Goal: Task Accomplishment & Management: Manage account settings

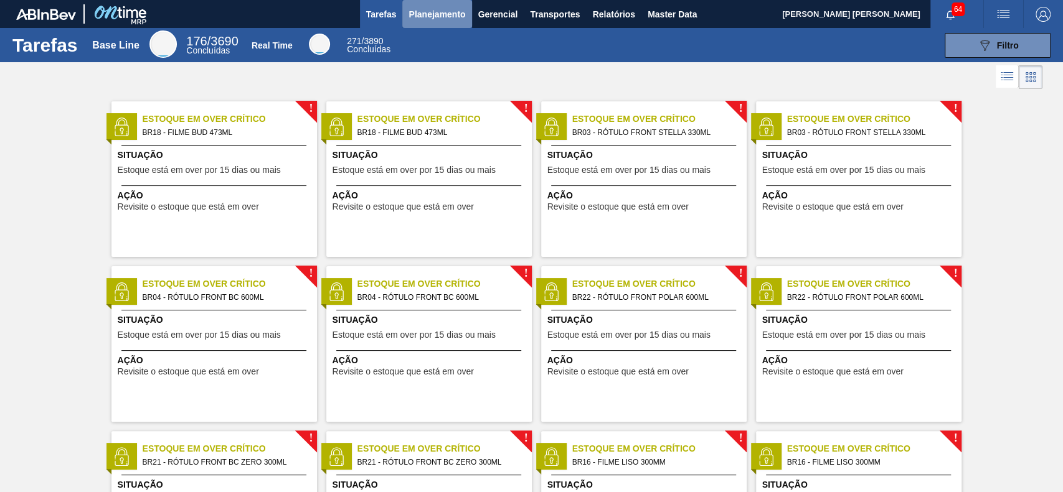
click at [436, 7] on span "Planejamento" at bounding box center [436, 14] width 57 height 15
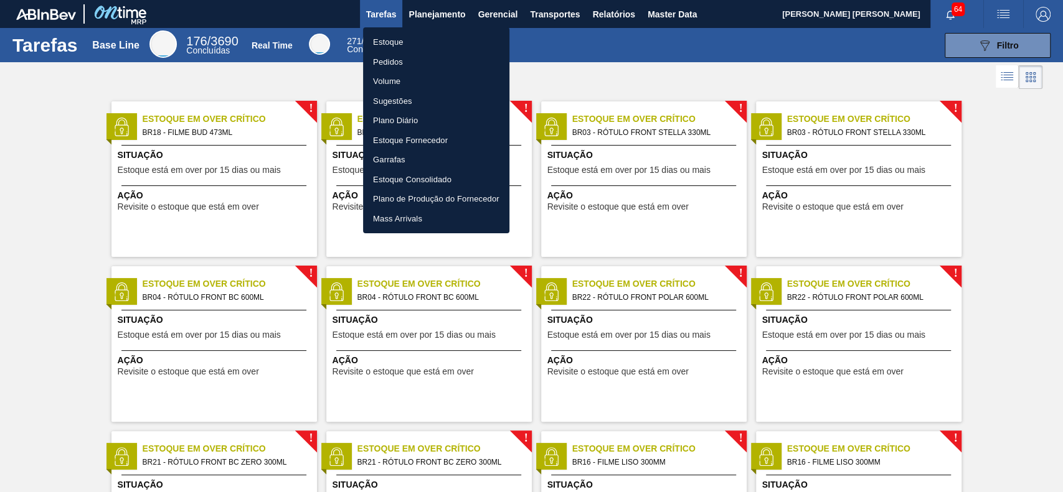
click at [435, 44] on li "Estoque" at bounding box center [436, 42] width 146 height 20
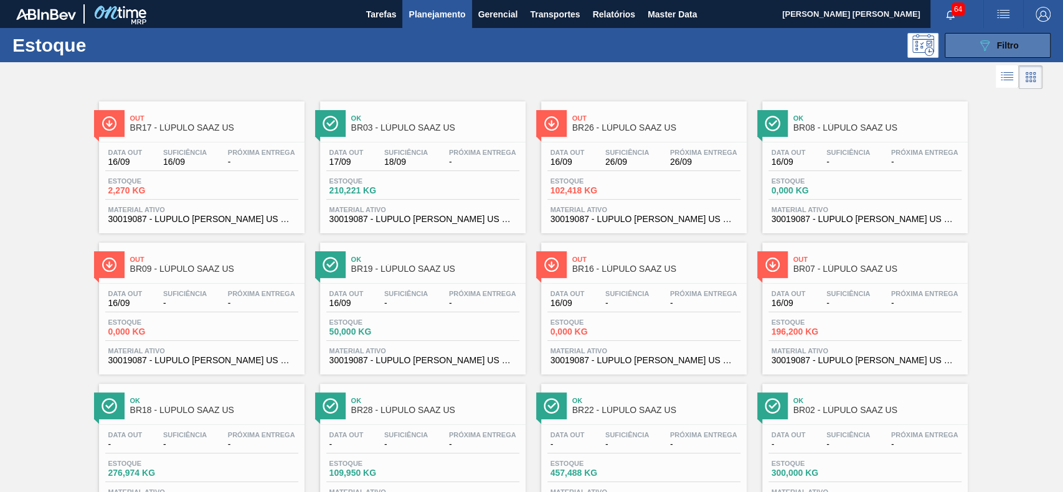
click at [966, 52] on button "089F7B8B-B2A5-4AFE-B5C0-19BA573D28AC Filtro" at bounding box center [997, 45] width 106 height 25
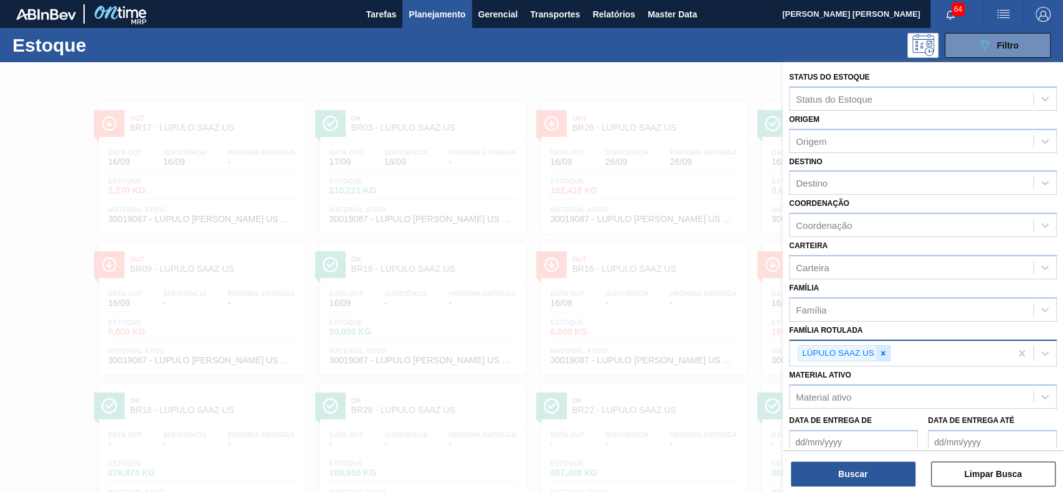
click at [876, 356] on div at bounding box center [883, 354] width 14 height 16
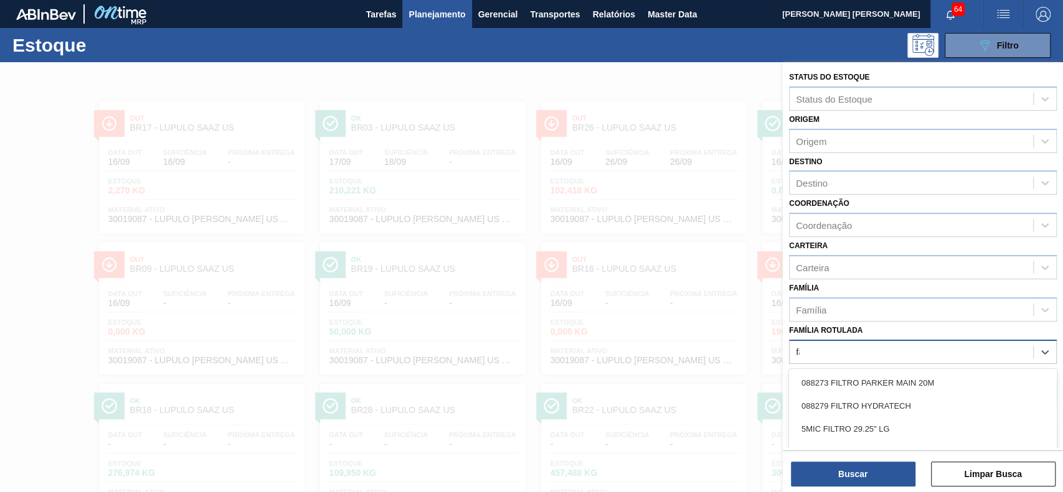
scroll to position [67, 0]
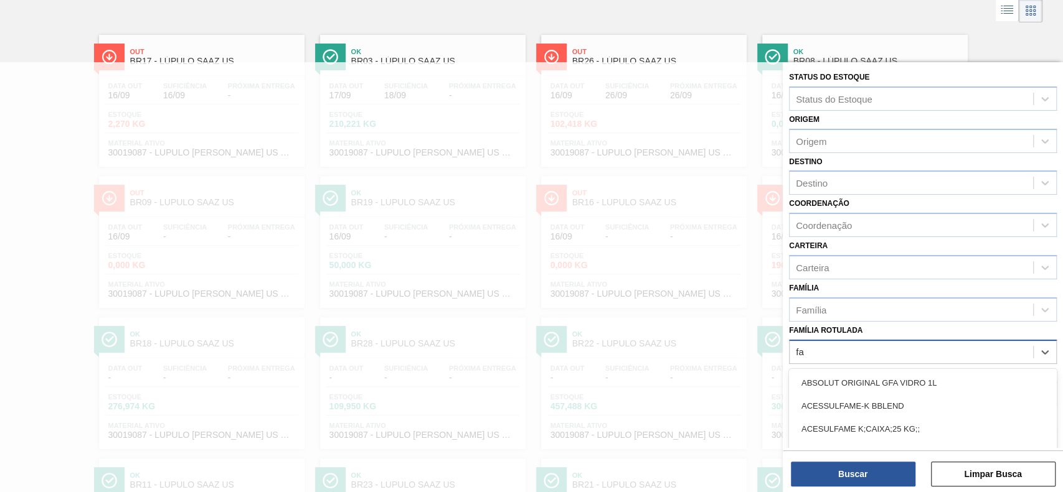
type Rotulada "f"
type Rotulada "carvao"
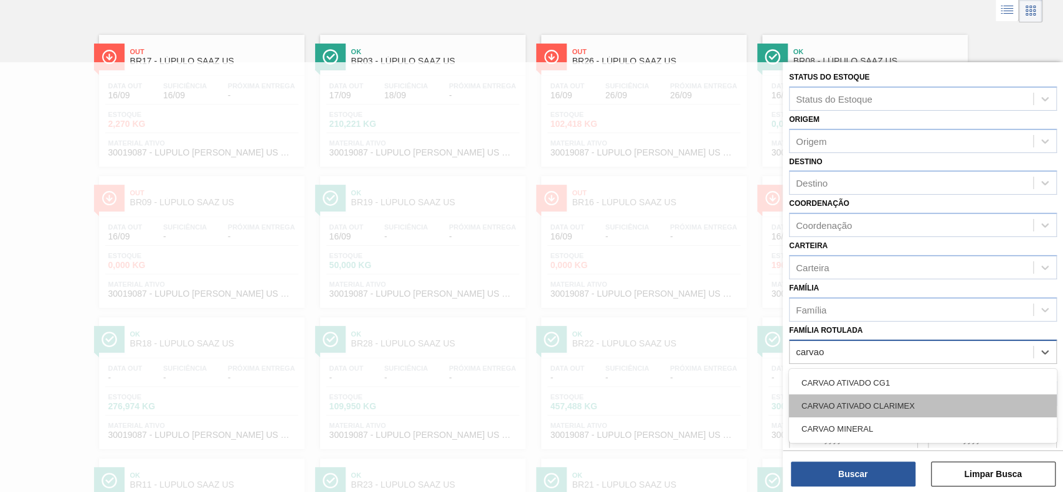
click at [879, 413] on div "CARVAO ATIVADO CLARIMEX" at bounding box center [923, 406] width 268 height 23
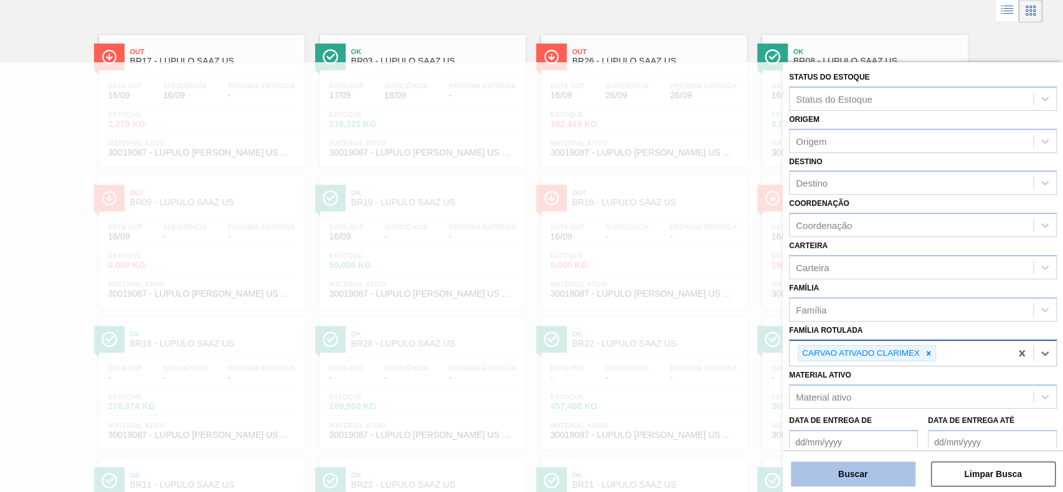
click at [852, 470] on button "Buscar" at bounding box center [853, 474] width 124 height 25
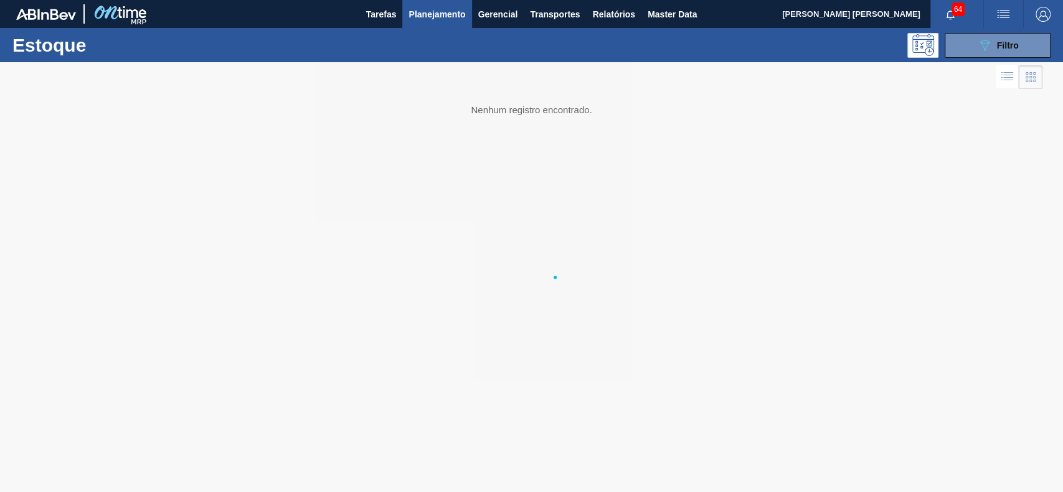
scroll to position [0, 0]
click at [1010, 47] on span "Filtro" at bounding box center [1008, 45] width 22 height 10
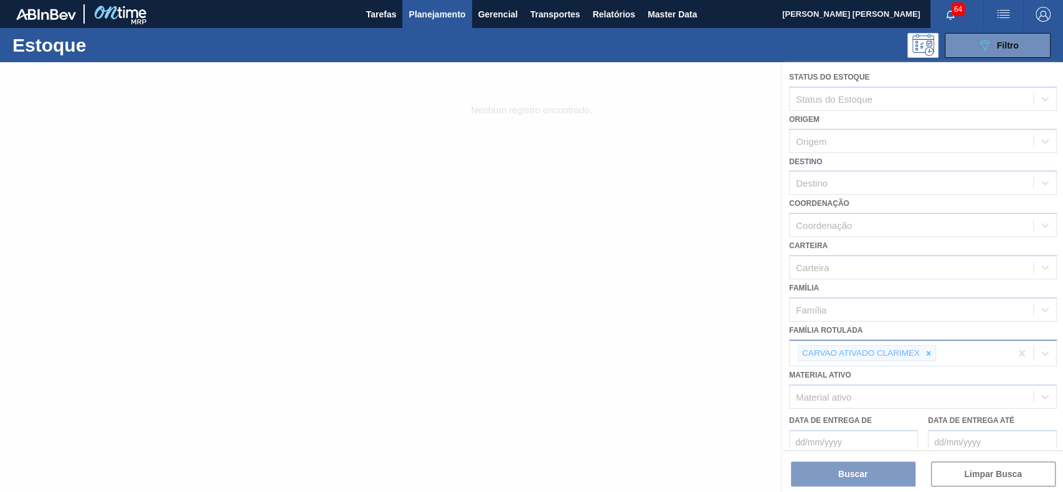
click at [702, 256] on div at bounding box center [531, 277] width 1063 height 430
click at [762, 347] on div at bounding box center [531, 277] width 1063 height 430
click at [805, 466] on div at bounding box center [531, 277] width 1063 height 430
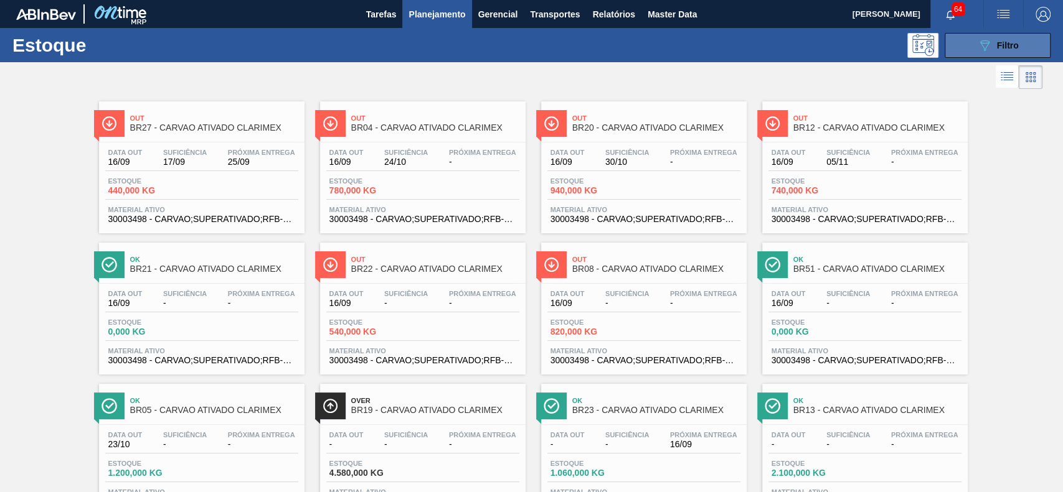
click at [970, 40] on button "089F7B8B-B2A5-4AFE-B5C0-19BA573D28AC Filtro" at bounding box center [997, 45] width 106 height 25
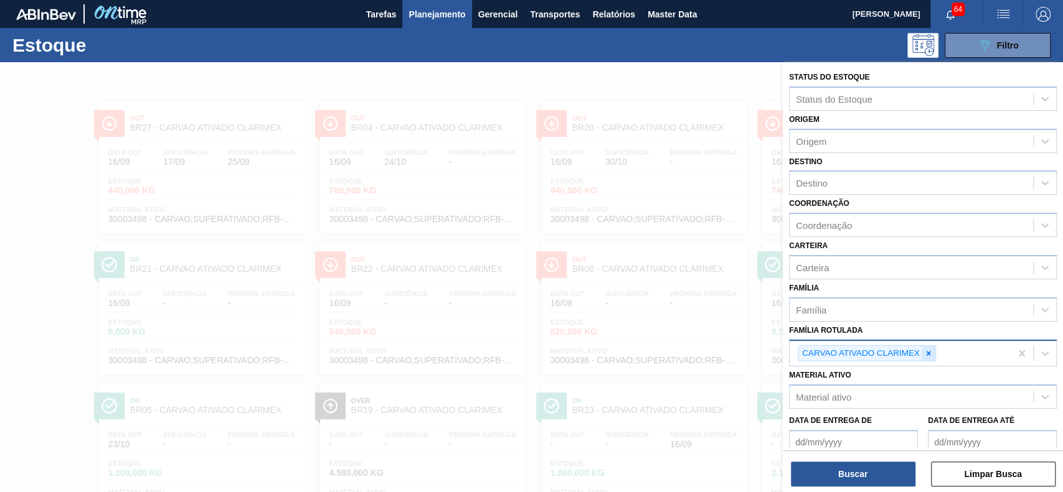
click at [926, 349] on icon at bounding box center [928, 353] width 9 height 9
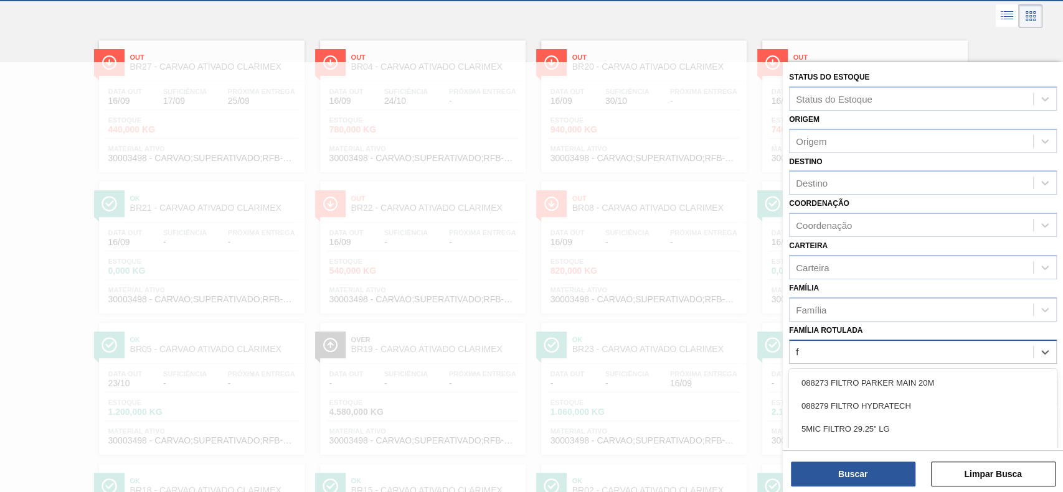
scroll to position [67, 0]
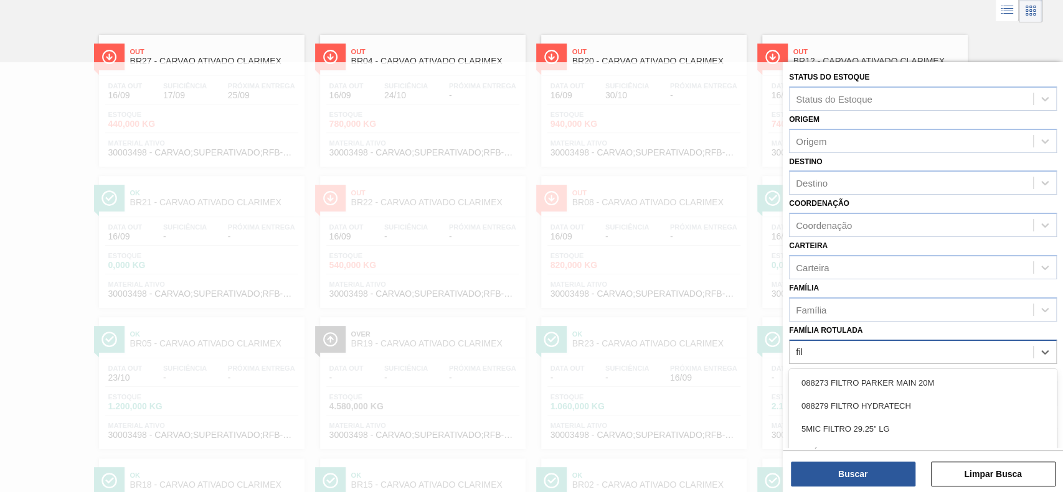
type Rotulada "fibro"
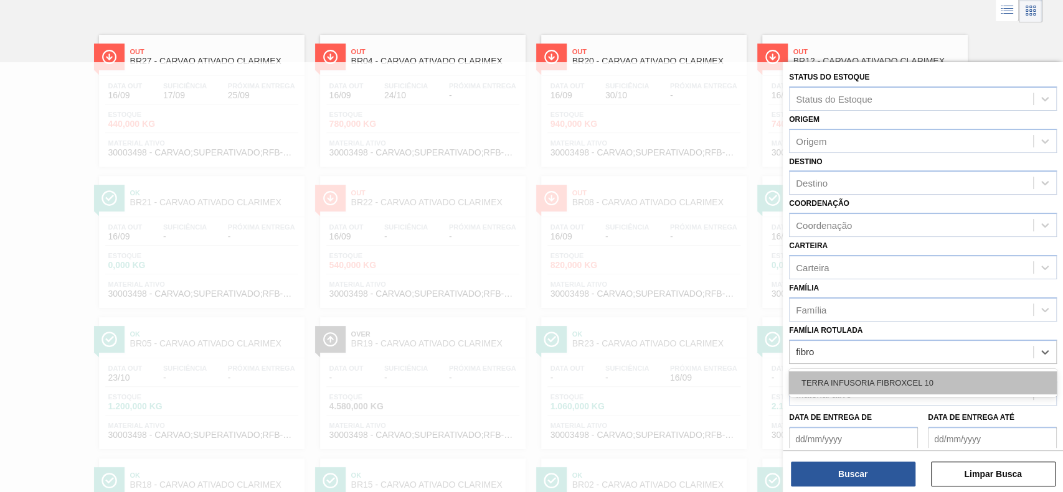
click at [916, 386] on div "TERRA INFUSORIA FIBROXCEL 10" at bounding box center [923, 383] width 268 height 23
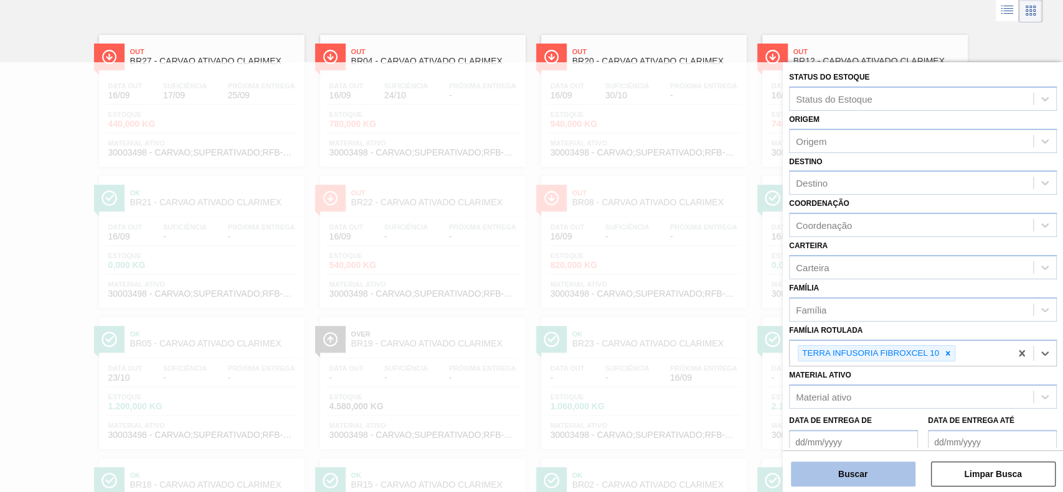
click at [871, 471] on button "Buscar" at bounding box center [853, 474] width 124 height 25
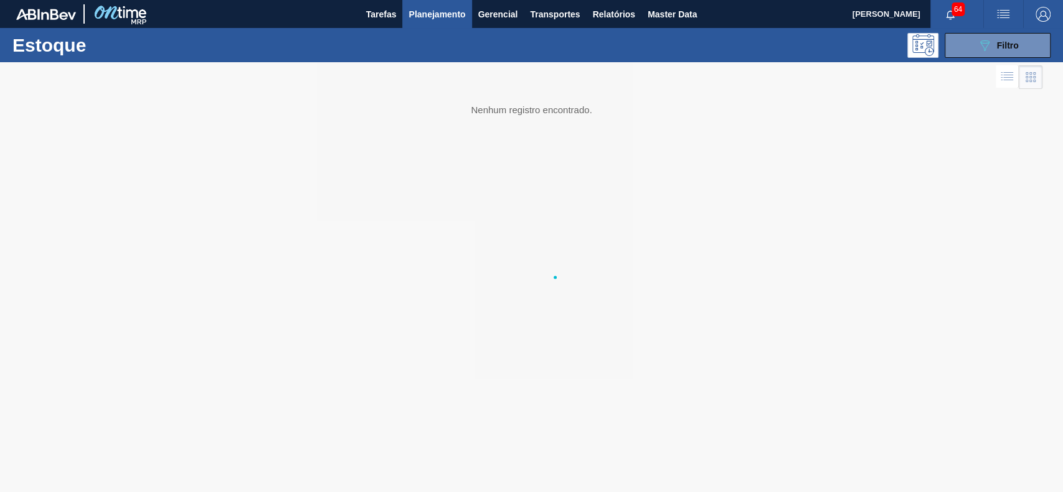
scroll to position [0, 0]
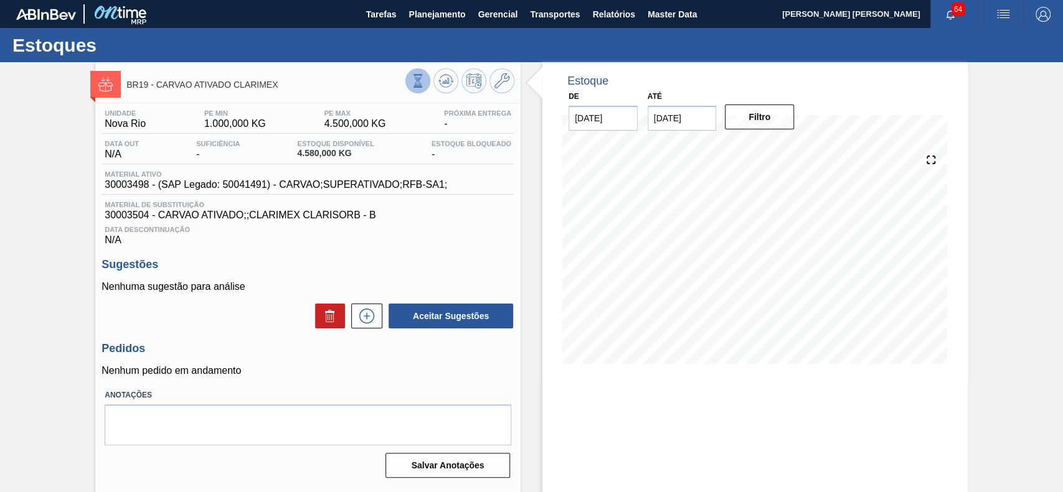
click at [422, 77] on icon at bounding box center [418, 81] width 14 height 14
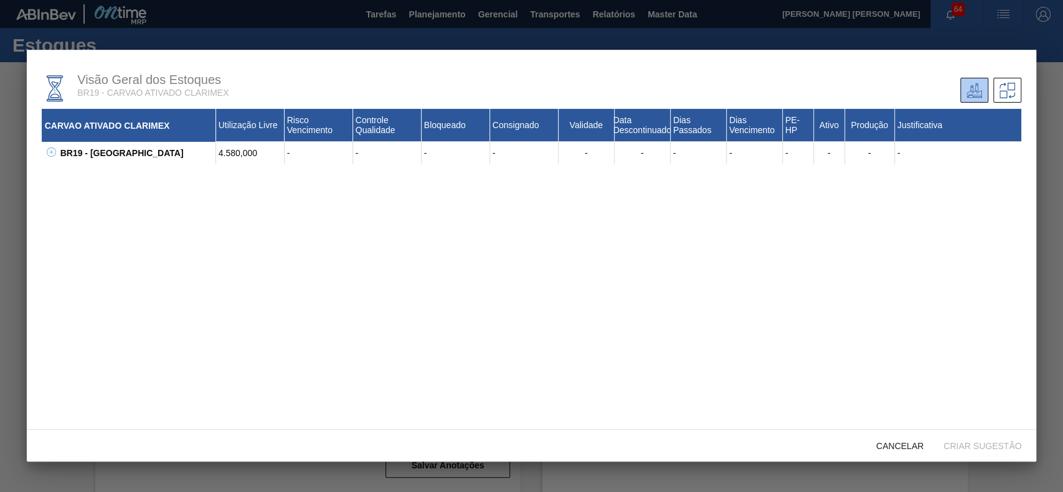
click at [52, 149] on icon at bounding box center [51, 152] width 9 height 9
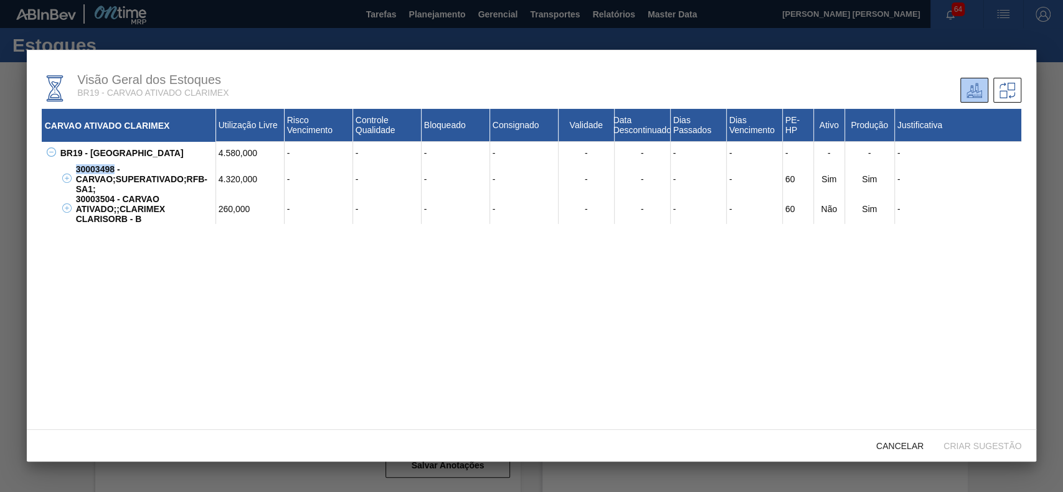
drag, startPoint x: 113, startPoint y: 169, endPoint x: 72, endPoint y: 167, distance: 41.1
click at [73, 167] on div "30003498 - CARVAO;SUPERATIVADO;RFB-SA1;" at bounding box center [144, 179] width 143 height 30
copy div "30003498"
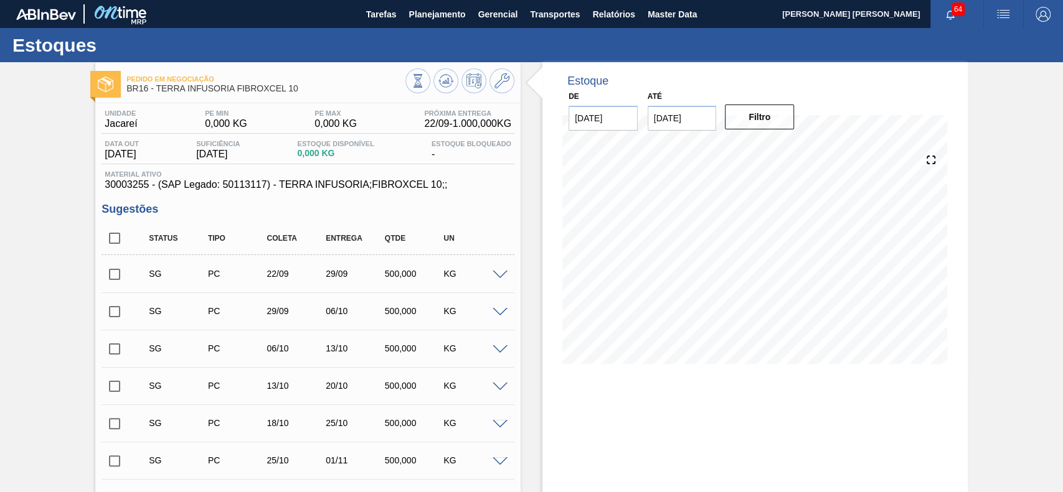
click at [115, 240] on input "checkbox" at bounding box center [114, 238] width 26 height 26
checkbox input "true"
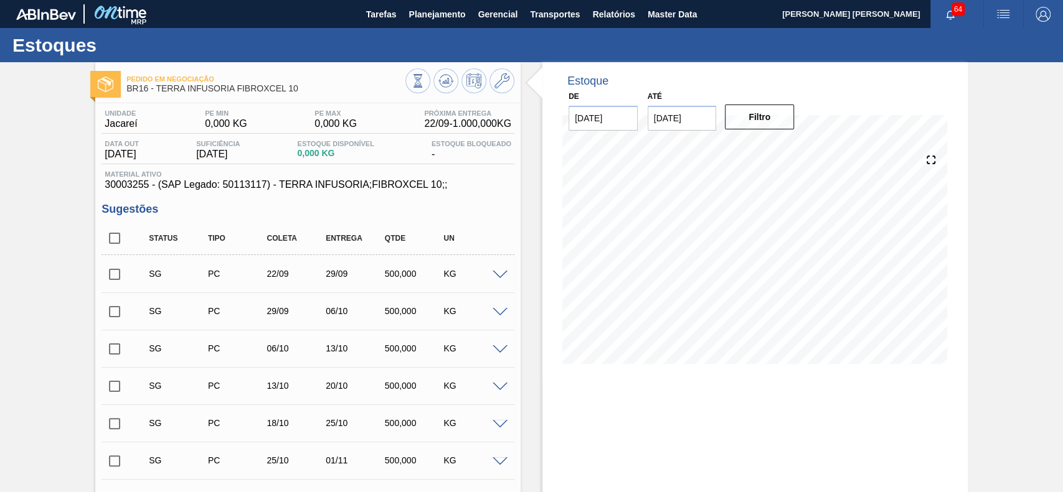
checkbox input "true"
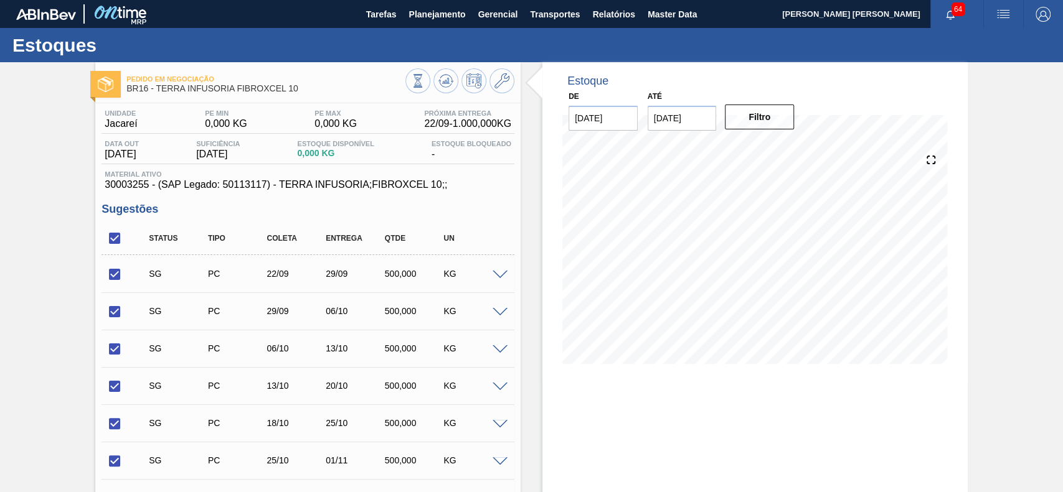
scroll to position [276, 0]
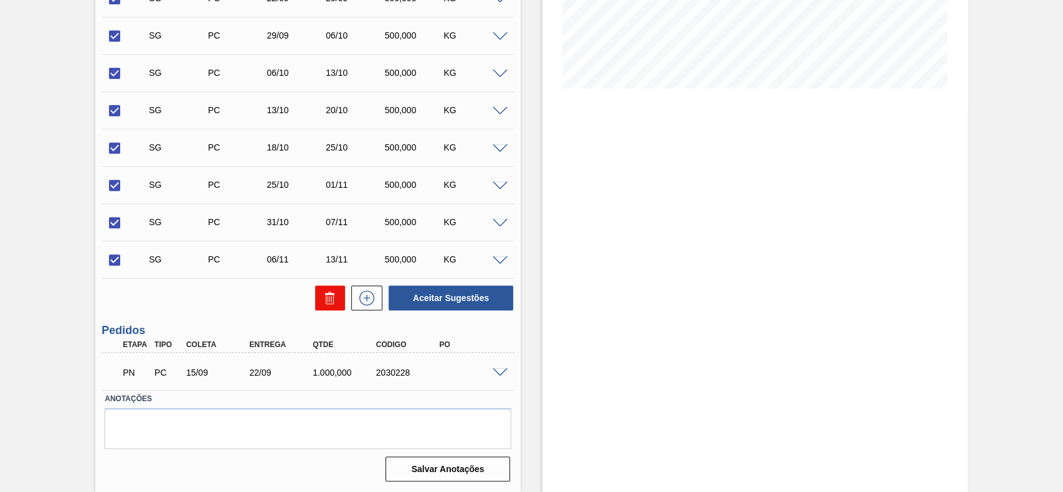
click at [328, 296] on icon at bounding box center [329, 298] width 15 height 15
checkbox input "false"
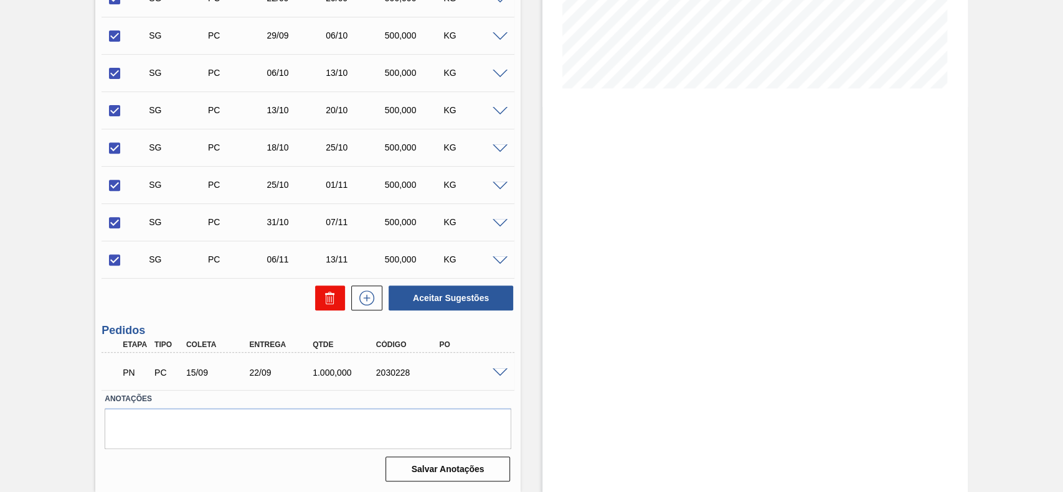
checkbox input "false"
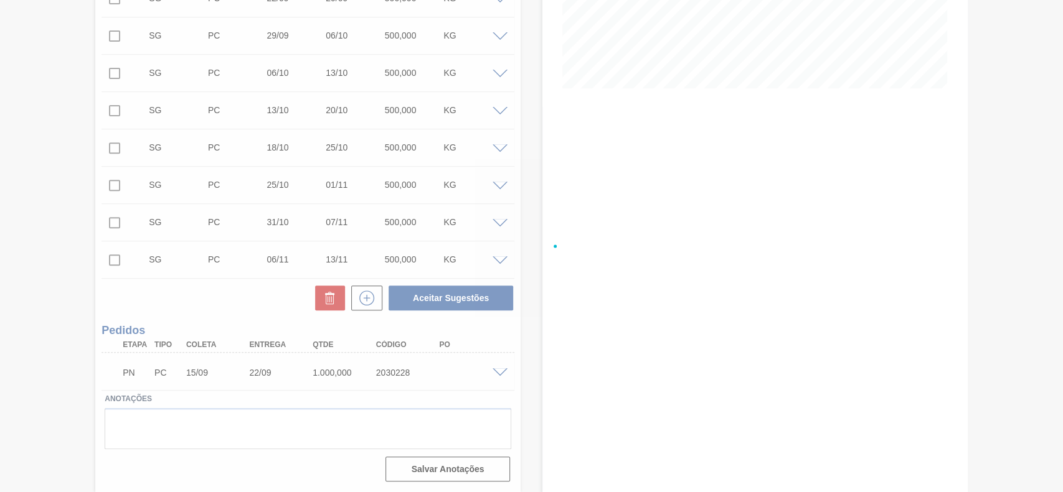
scroll to position [43, 0]
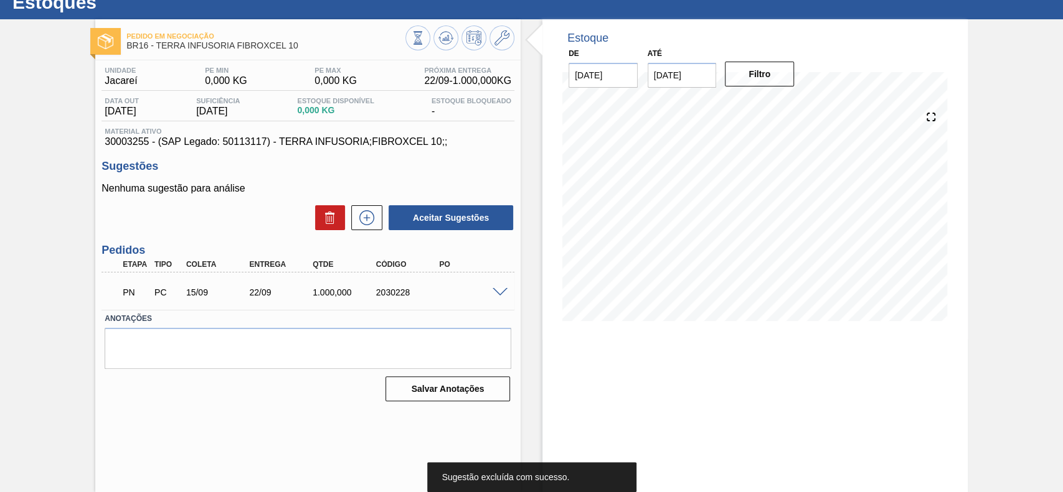
click at [502, 291] on span at bounding box center [499, 292] width 15 height 9
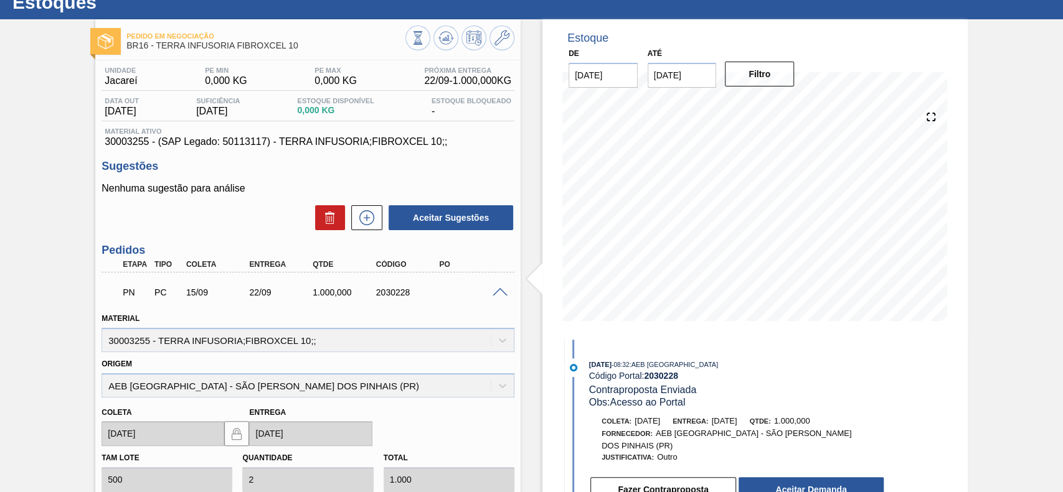
scroll to position [209, 0]
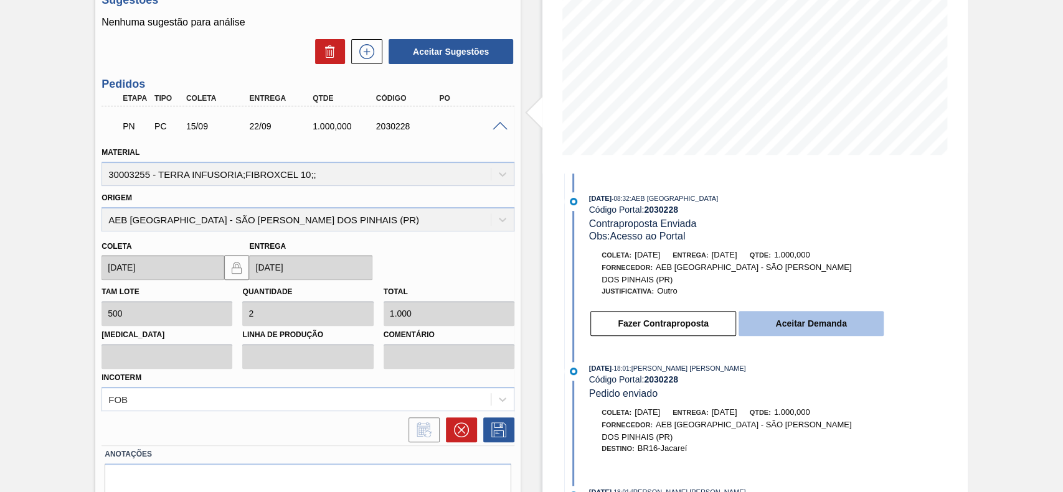
click at [811, 320] on button "Aceitar Demanda" at bounding box center [810, 323] width 145 height 25
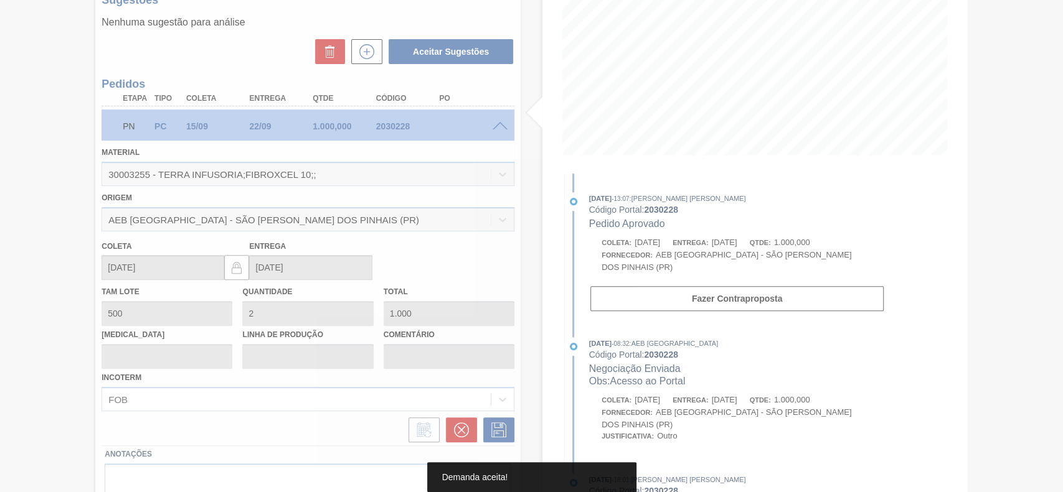
type input "[DATE]"
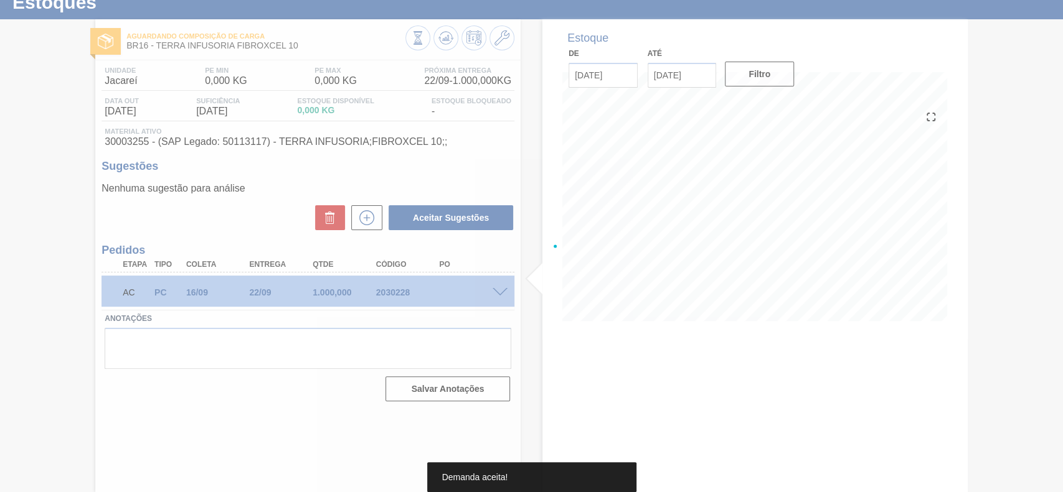
scroll to position [43, 0]
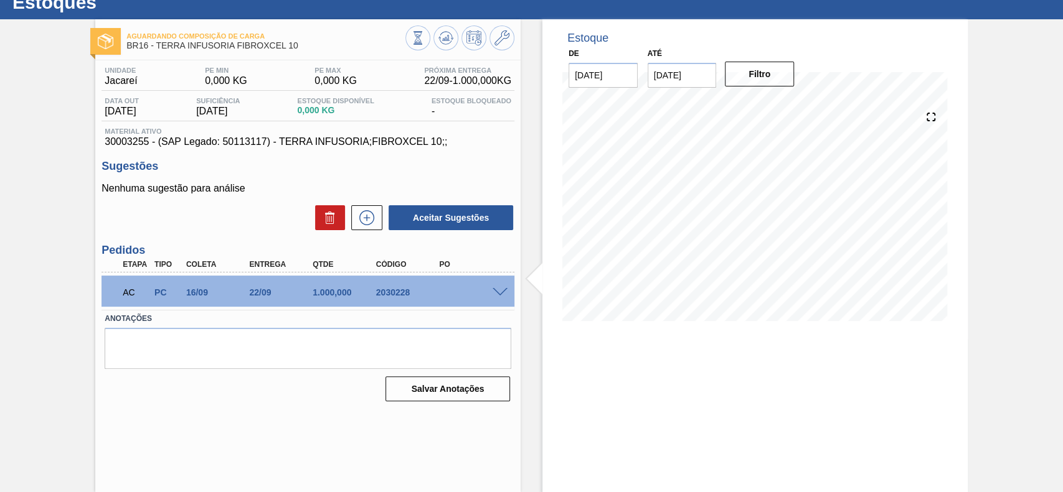
click at [500, 291] on span at bounding box center [499, 292] width 15 height 9
